Goal: Information Seeking & Learning: Learn about a topic

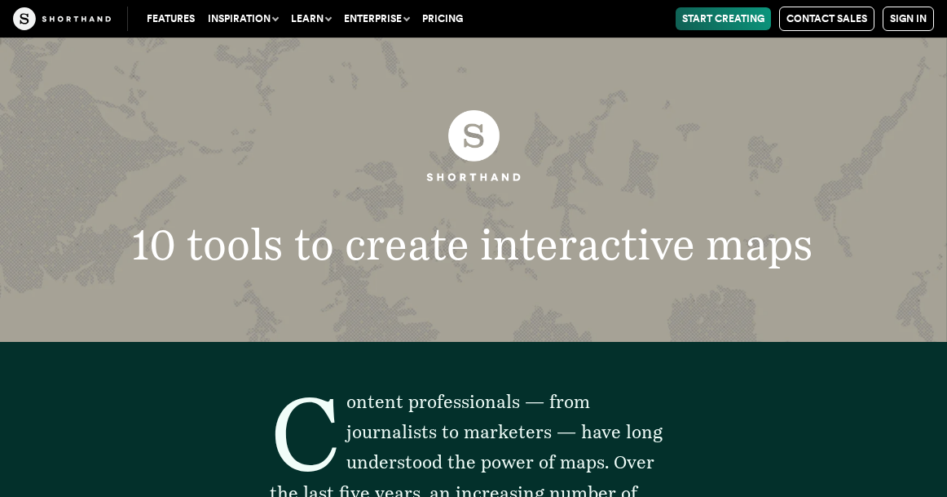
click at [263, 8] on button "Inspiration" at bounding box center [242, 18] width 83 height 23
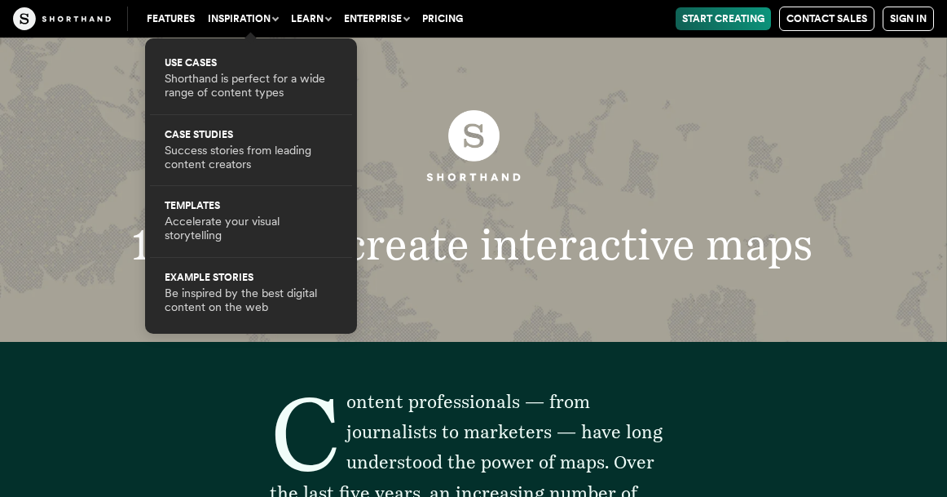
click at [263, 9] on button "Inspiration" at bounding box center [242, 18] width 83 height 23
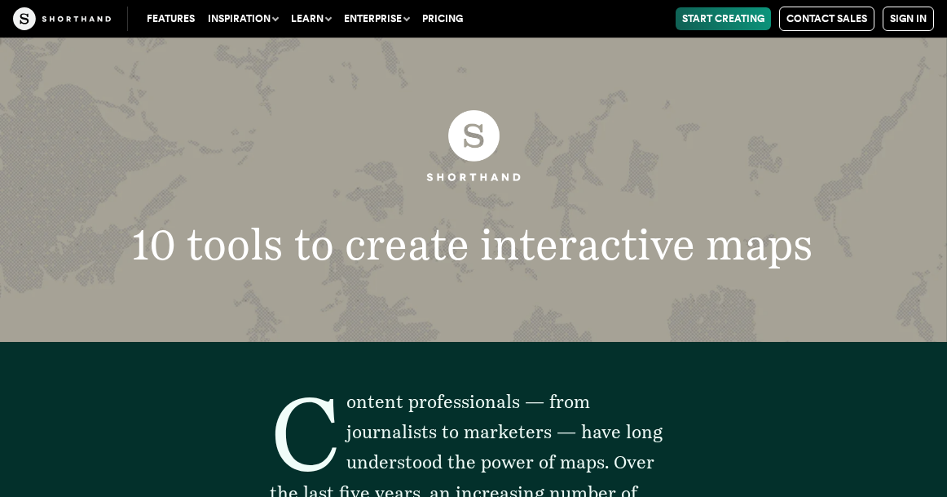
click at [185, 26] on link "Features" at bounding box center [170, 18] width 61 height 23
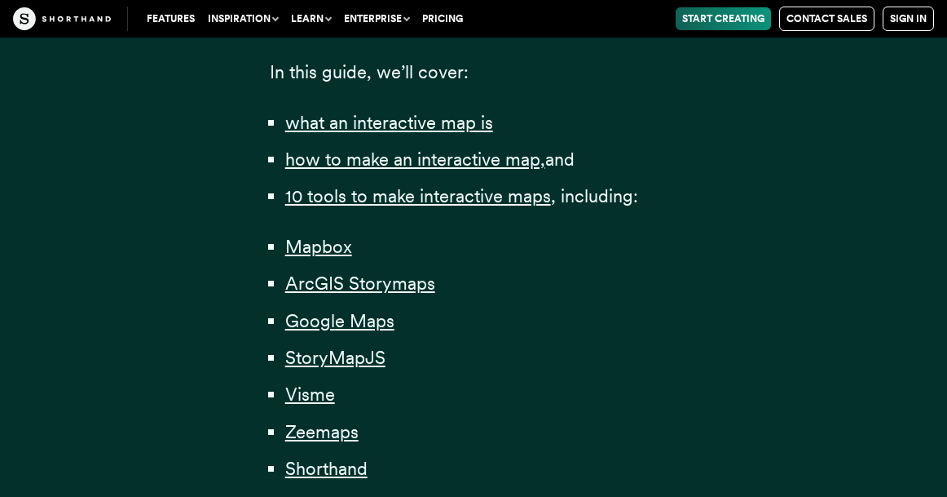
scroll to position [1142, 0]
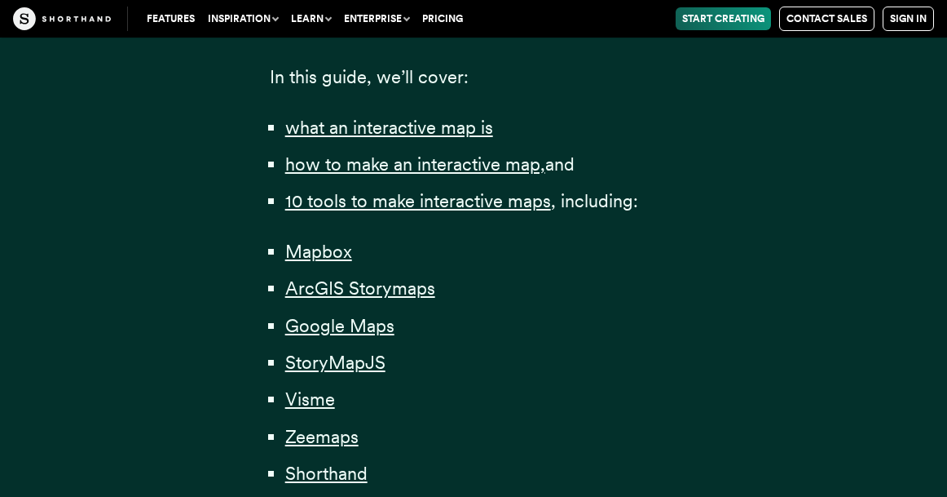
drag, startPoint x: 485, startPoint y: 156, endPoint x: 475, endPoint y: 258, distance: 103.3
click at [464, 279] on li "ArcGIS Storymaps" at bounding box center [481, 288] width 393 height 30
click at [485, 167] on span "how to make an interactive map," at bounding box center [415, 164] width 260 height 22
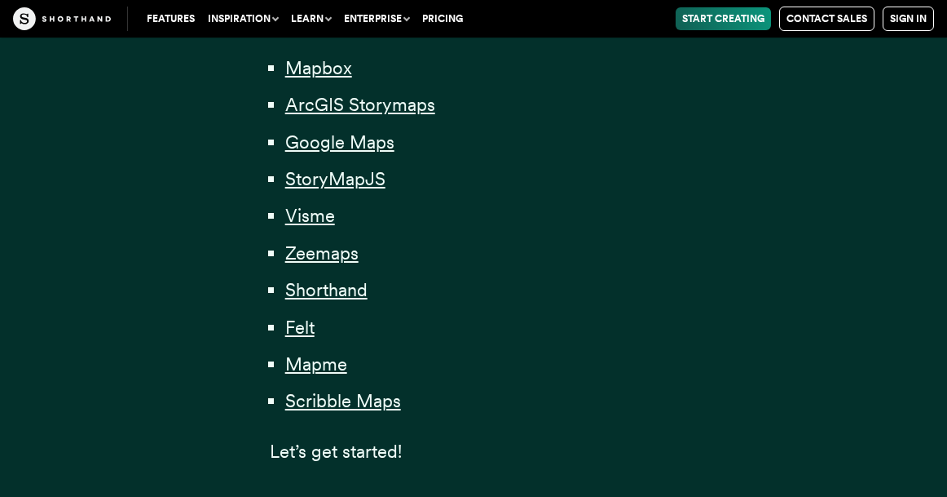
scroll to position [1332, 0]
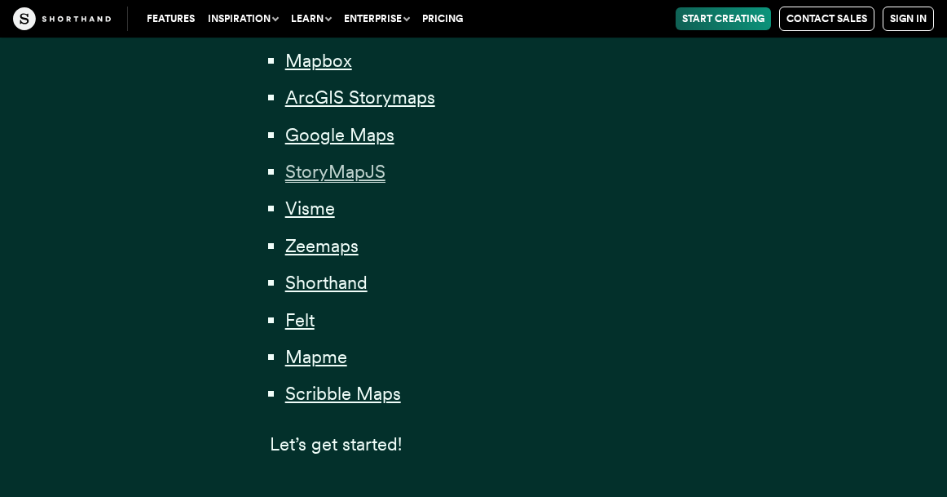
drag, startPoint x: 329, startPoint y: 182, endPoint x: 351, endPoint y: 173, distance: 23.8
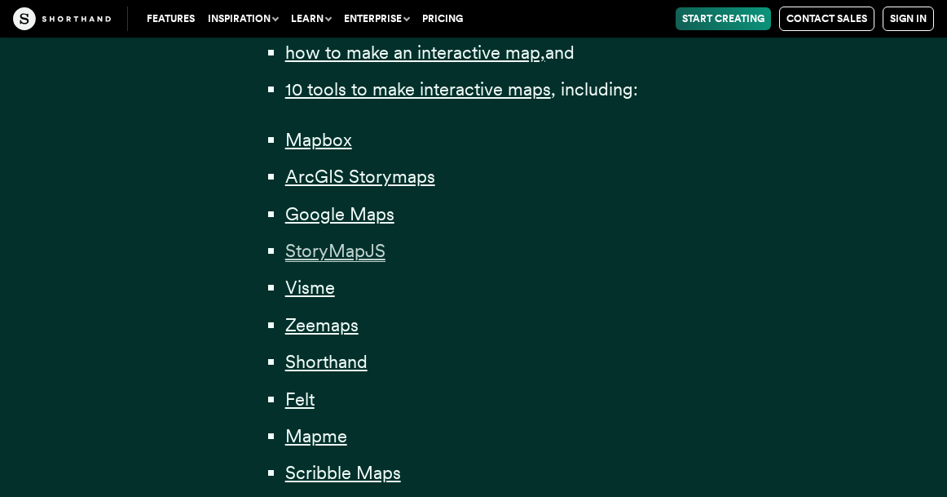
scroll to position [1251, 0]
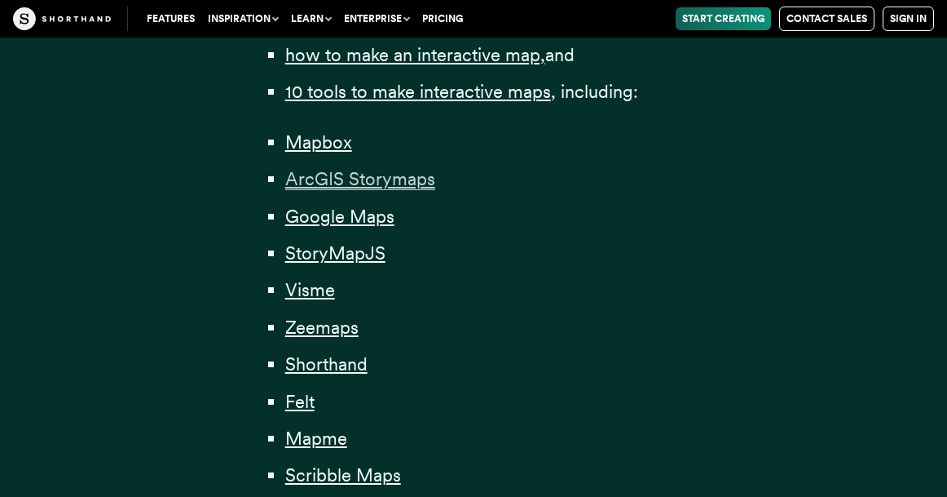
drag, startPoint x: 356, startPoint y: 206, endPoint x: 404, endPoint y: 179, distance: 55.5
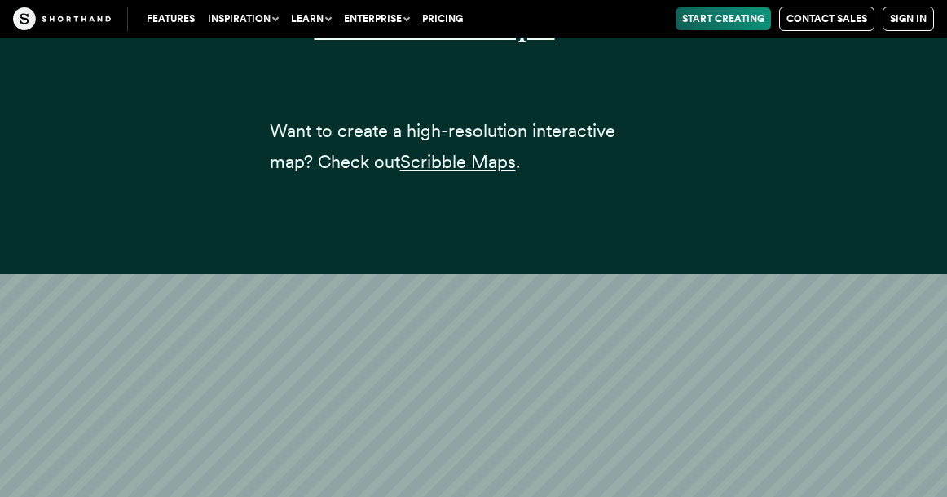
scroll to position [33144, 0]
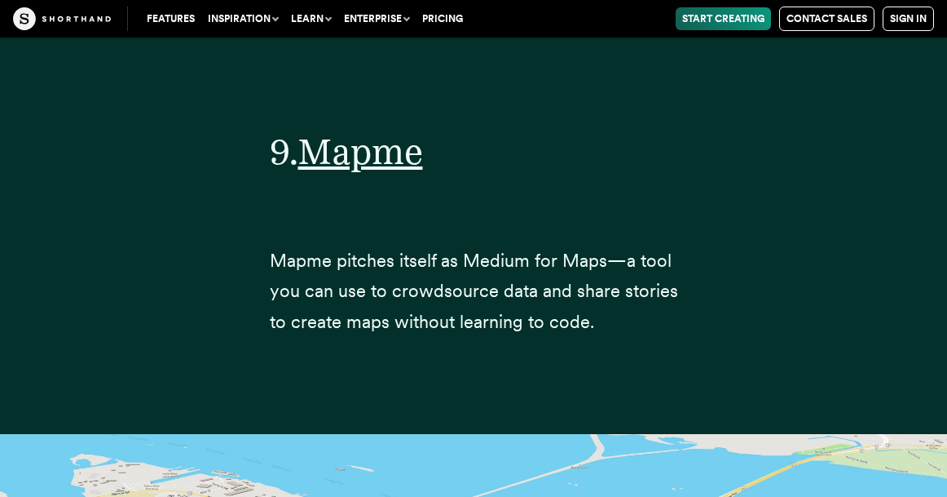
scroll to position [30285, 0]
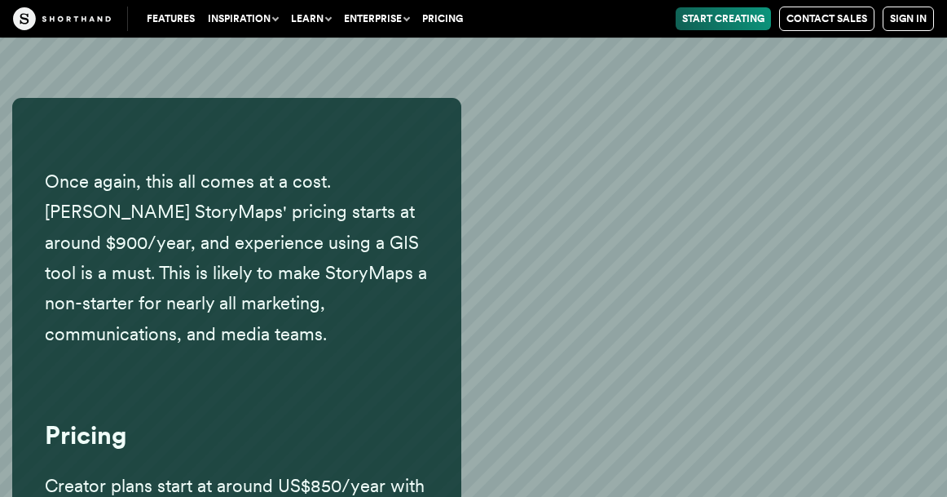
scroll to position [10600, 0]
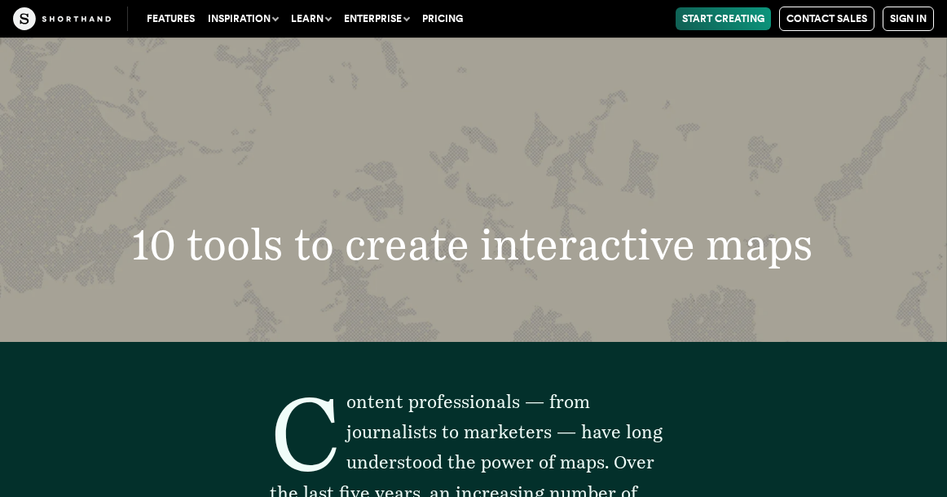
scroll to position [24738, 0]
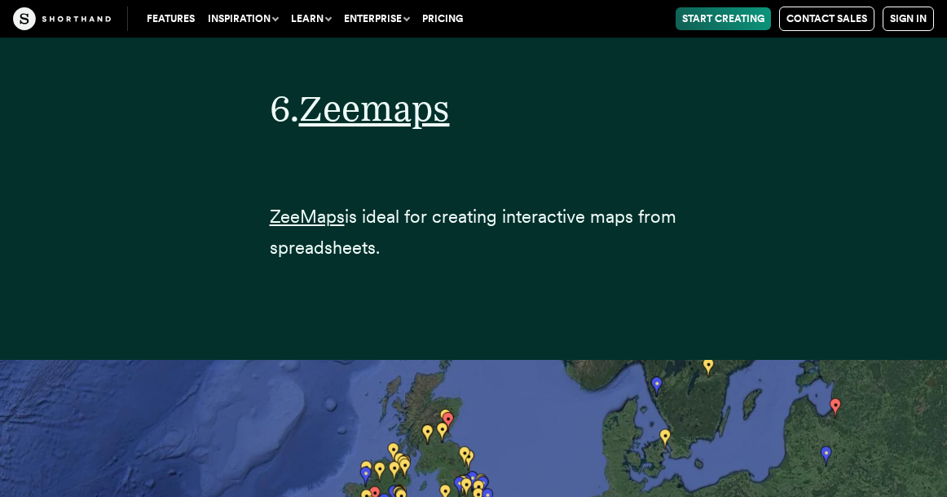
scroll to position [22076, 0]
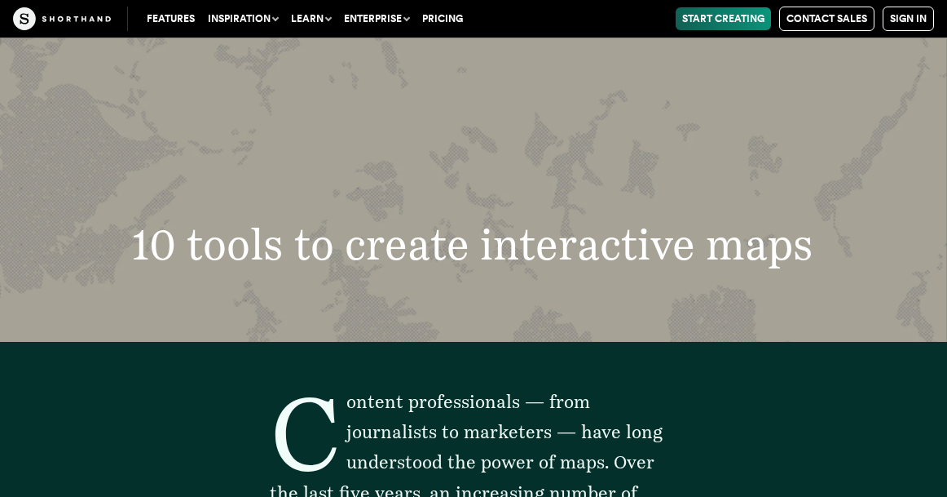
scroll to position [19167, 0]
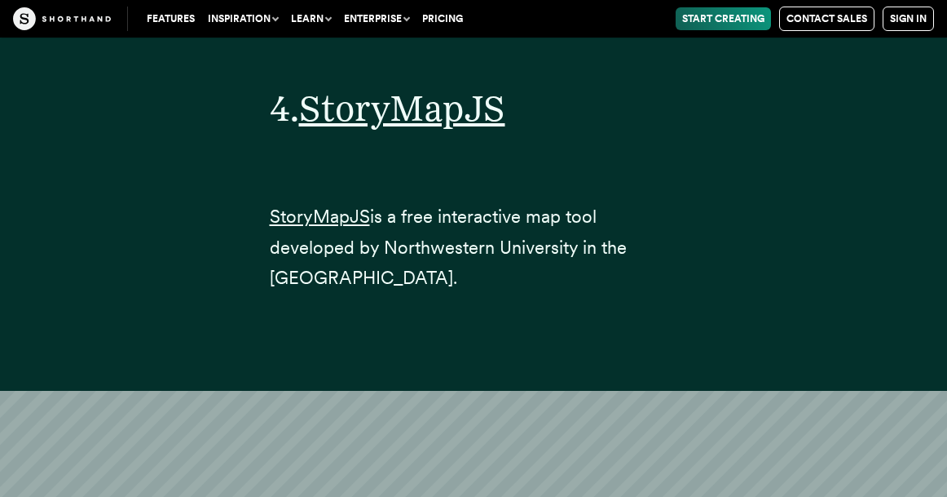
scroll to position [15815, 0]
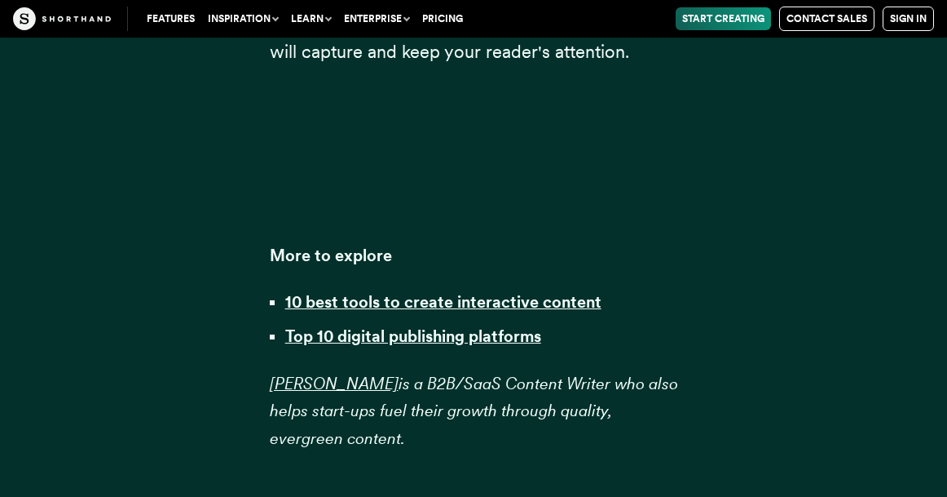
scroll to position [36173, 0]
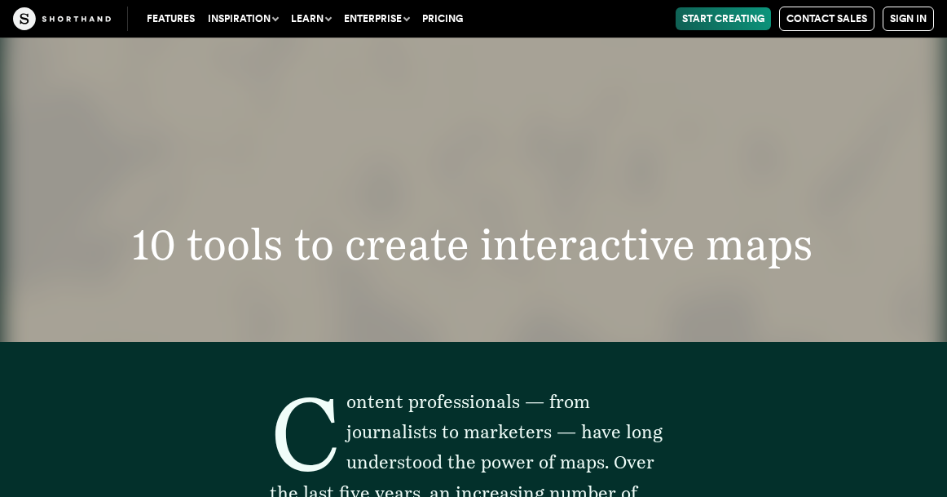
scroll to position [6047, 0]
